Goal: Task Accomplishment & Management: Manage account settings

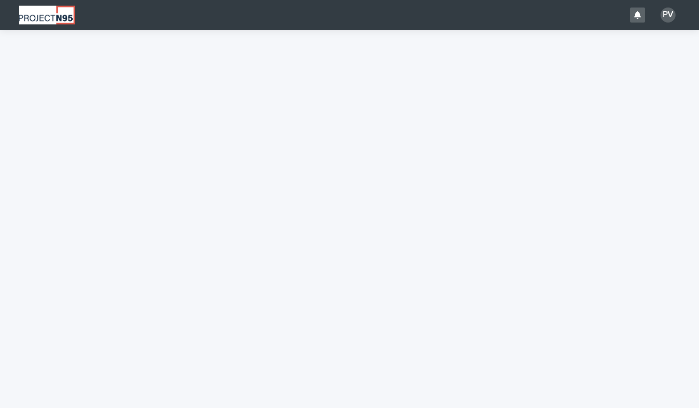
click at [671, 16] on div "PV" at bounding box center [668, 15] width 15 height 15
click at [668, 17] on div at bounding box center [349, 15] width 699 height 30
click at [668, 17] on div "PV" at bounding box center [668, 15] width 15 height 15
click at [668, 17] on div at bounding box center [349, 15] width 699 height 30
